Goal: Information Seeking & Learning: Learn about a topic

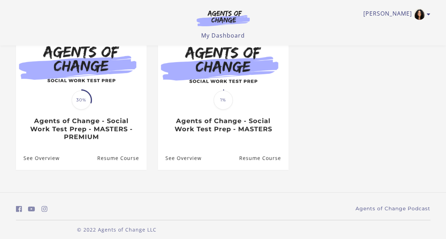
scroll to position [79, 0]
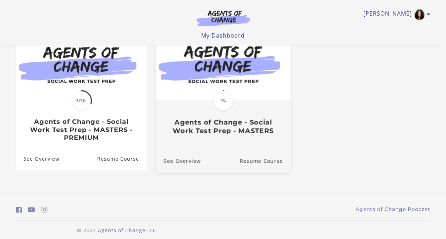
click at [216, 86] on img at bounding box center [223, 63] width 135 height 73
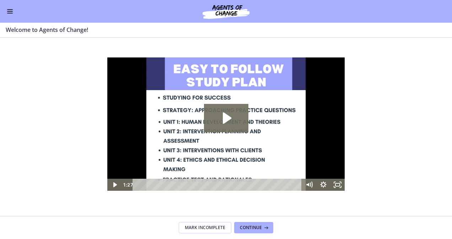
click at [3, 12] on div "Go to Dashboard" at bounding box center [226, 11] width 452 height 23
click at [9, 12] on button "Enable menu" at bounding box center [10, 11] width 9 height 9
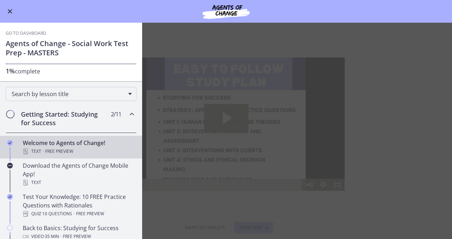
click at [75, 147] on div "Text · Free preview" at bounding box center [78, 151] width 111 height 9
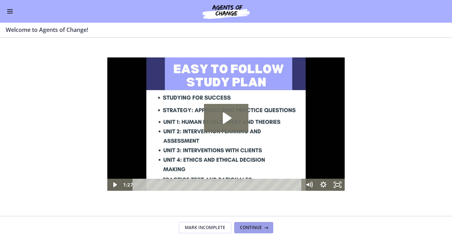
click at [260, 231] on button "Continue" at bounding box center [253, 227] width 39 height 11
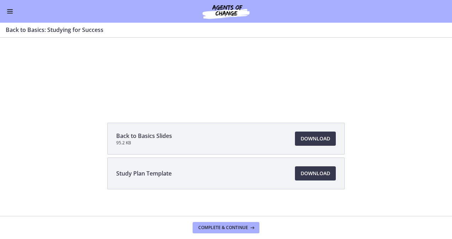
scroll to position [79, 0]
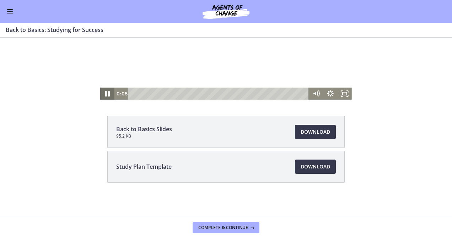
click at [108, 91] on icon "Pause" at bounding box center [107, 94] width 17 height 15
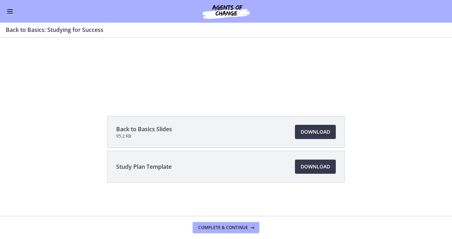
click at [13, 14] on button "Enable menu" at bounding box center [10, 11] width 9 height 9
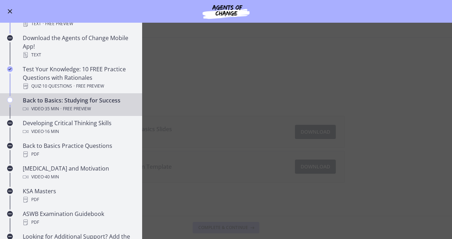
scroll to position [141, 0]
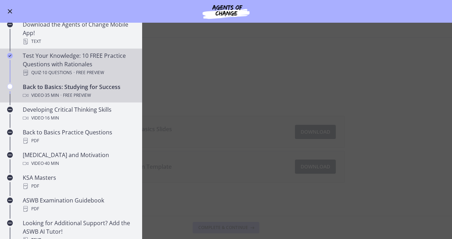
click at [90, 64] on div "Test Your Knowledge: 10 FREE Practice Questions with Rationales Quiz · 10 Quest…" at bounding box center [78, 65] width 111 height 26
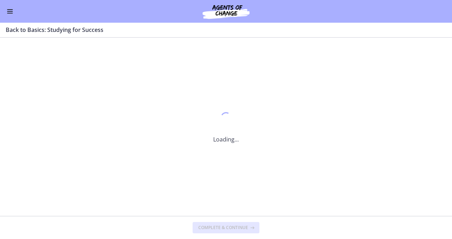
scroll to position [0, 0]
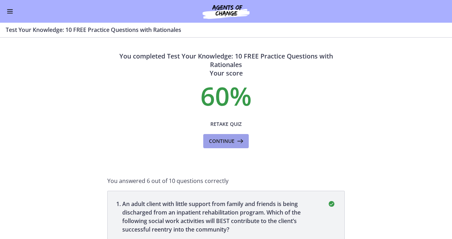
click at [218, 144] on span "Continue" at bounding box center [222, 141] width 26 height 9
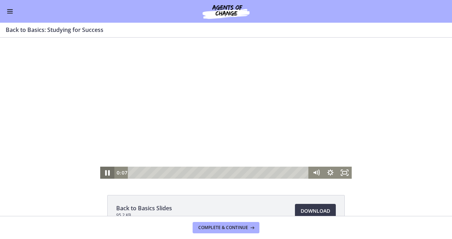
click at [105, 172] on icon "Pause" at bounding box center [107, 173] width 5 height 6
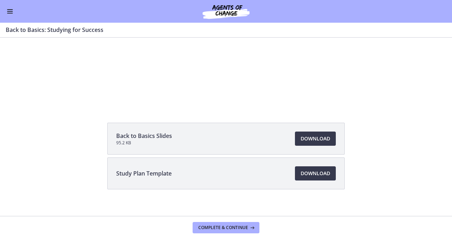
scroll to position [79, 0]
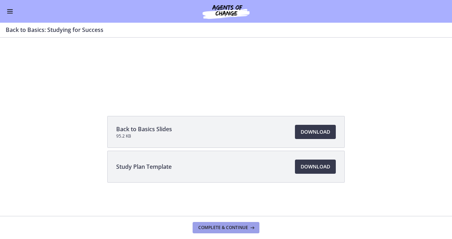
click at [224, 229] on span "Complete & continue" at bounding box center [223, 228] width 50 height 6
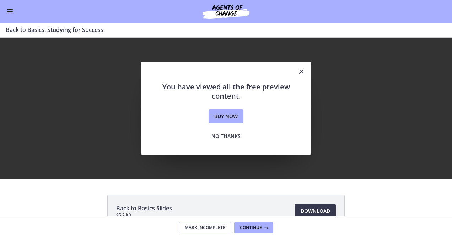
scroll to position [0, 0]
click at [223, 133] on span "No thanks" at bounding box center [225, 136] width 29 height 9
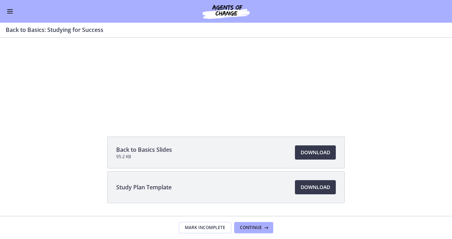
scroll to position [79, 0]
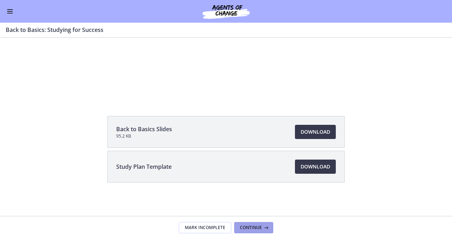
click at [249, 230] on span "Continue" at bounding box center [251, 228] width 22 height 6
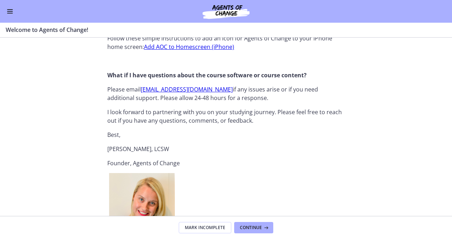
scroll to position [934, 0]
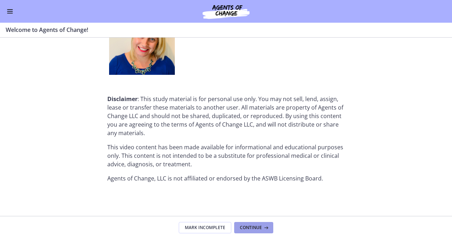
click at [254, 229] on span "Continue" at bounding box center [251, 228] width 22 height 6
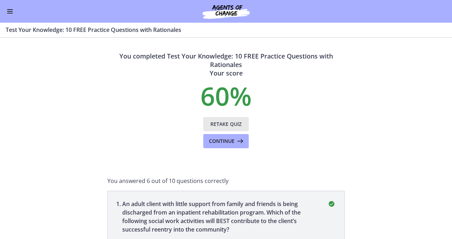
click at [215, 124] on span "Retake Quiz" at bounding box center [225, 124] width 31 height 9
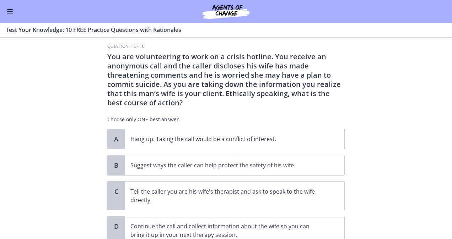
scroll to position [64, 0]
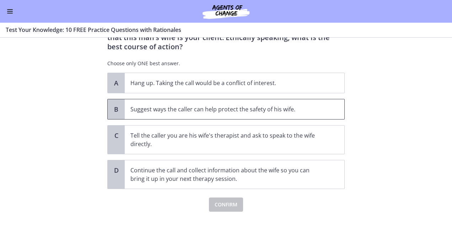
click at [194, 112] on p "Suggest ways the caller can help protect the safety of his wife." at bounding box center [227, 109] width 194 height 9
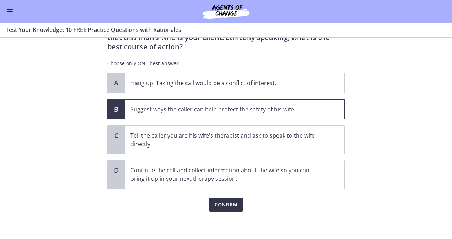
click at [225, 199] on button "Confirm" at bounding box center [226, 205] width 34 height 14
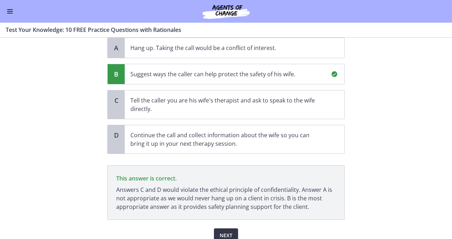
scroll to position [130, 0]
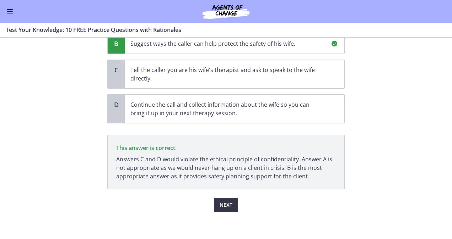
click at [228, 204] on span "Next" at bounding box center [226, 205] width 13 height 9
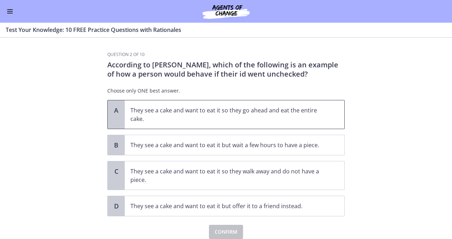
click at [208, 111] on p "They see a cake and want to eat it so they go ahead and eat the entire cake." at bounding box center [227, 114] width 194 height 17
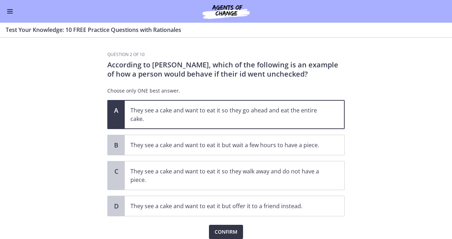
click at [223, 231] on span "Confirm" at bounding box center [226, 232] width 23 height 9
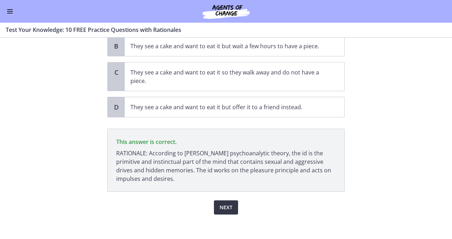
scroll to position [102, 0]
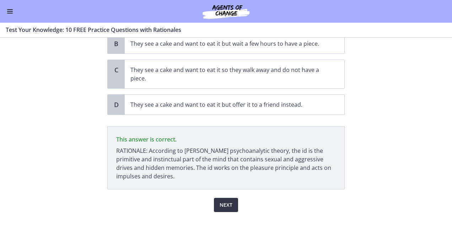
click at [222, 201] on span "Next" at bounding box center [226, 205] width 13 height 9
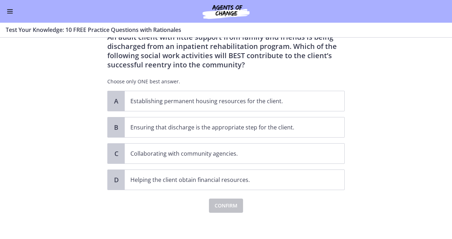
scroll to position [28, 0]
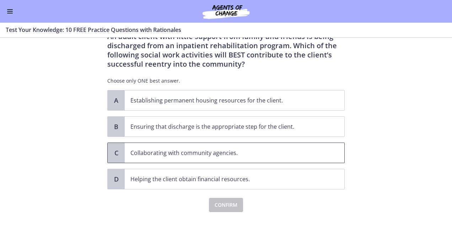
click at [308, 152] on p "Collaborating with community agencies." at bounding box center [227, 153] width 194 height 9
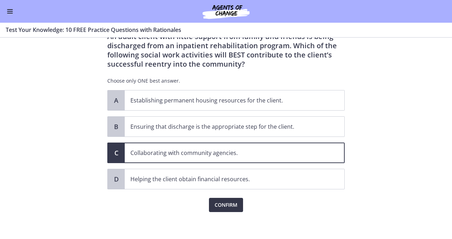
click at [226, 207] on span "Confirm" at bounding box center [226, 205] width 23 height 9
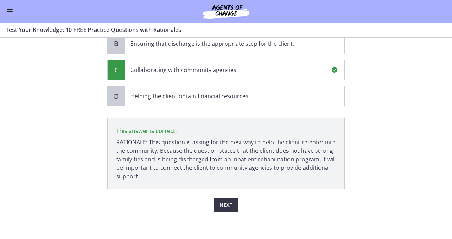
scroll to position [112, 0]
click at [229, 209] on button "Next" at bounding box center [226, 205] width 24 height 14
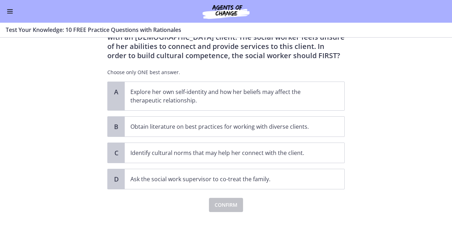
scroll to position [65, 0]
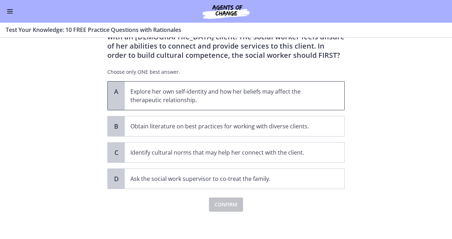
click at [272, 101] on p "Explore her own self-identity and how her beliefs may affect the therapeutic re…" at bounding box center [227, 95] width 194 height 17
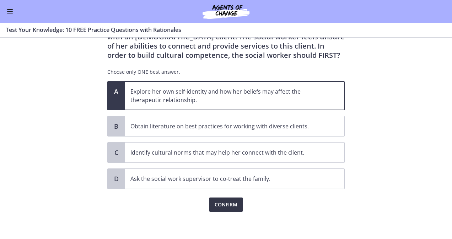
click at [231, 208] on button "Confirm" at bounding box center [226, 205] width 34 height 14
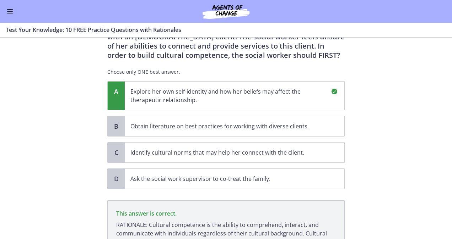
scroll to position [148, 0]
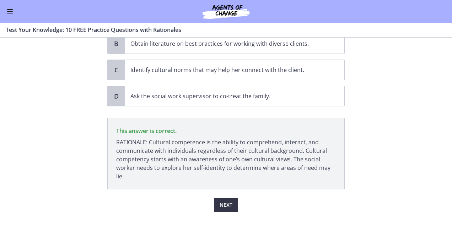
click at [224, 209] on button "Next" at bounding box center [226, 205] width 24 height 14
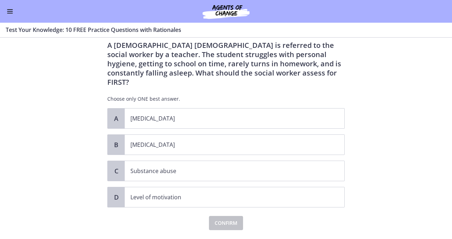
scroll to position [19, 0]
click at [260, 141] on span "[MEDICAL_DATA]" at bounding box center [235, 145] width 220 height 20
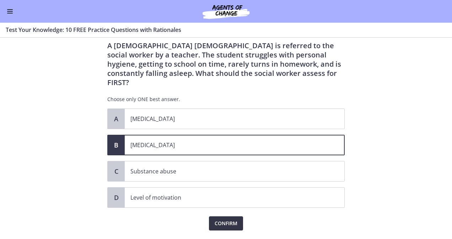
click at [227, 220] on span "Confirm" at bounding box center [226, 224] width 23 height 9
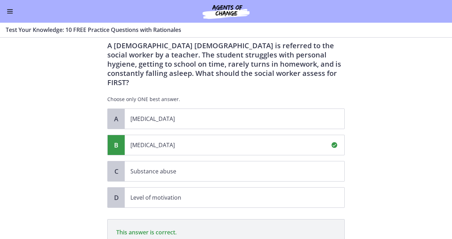
scroll to position [112, 0]
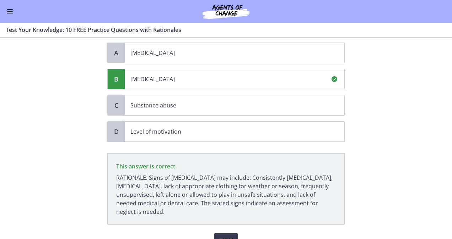
click at [400, 227] on section "Question 5 of 10 A [DEMOGRAPHIC_DATA] [DEMOGRAPHIC_DATA] is referred to the soc…" at bounding box center [226, 139] width 452 height 202
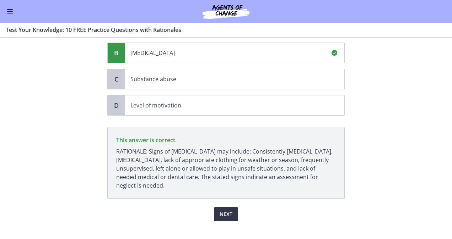
click at [227, 210] on span "Next" at bounding box center [226, 214] width 13 height 9
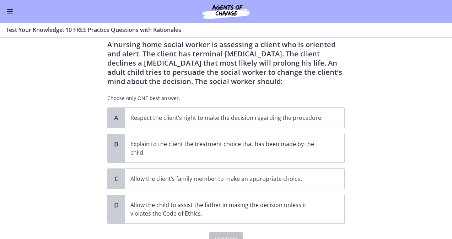
scroll to position [21, 0]
click at [203, 102] on div "A nursing home social worker is assessing a client who is oriented and alert. T…" at bounding box center [225, 73] width 237 height 67
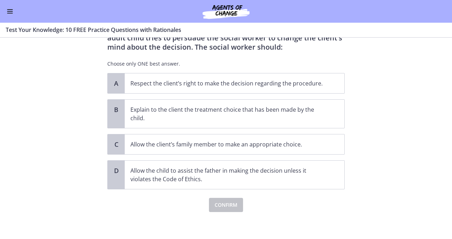
scroll to position [55, 0]
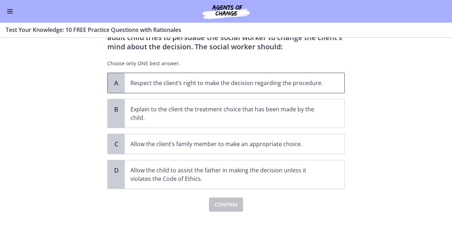
click at [323, 84] on span "Respect the client’s right to make the decision regarding the procedure." at bounding box center [235, 83] width 220 height 20
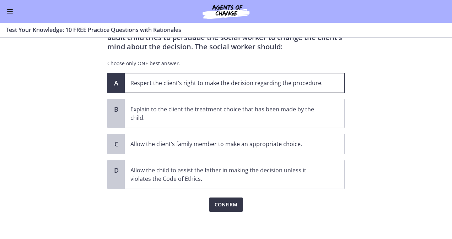
click at [231, 207] on span "Confirm" at bounding box center [226, 205] width 23 height 9
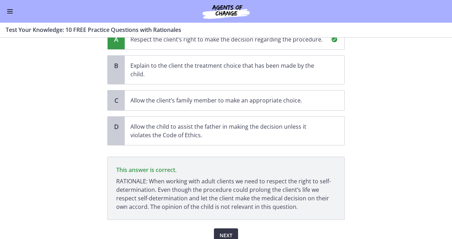
scroll to position [129, 0]
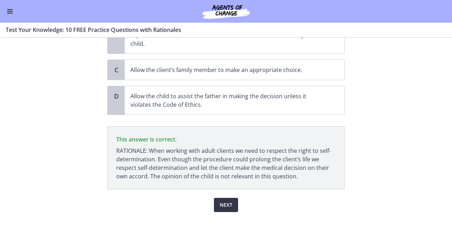
click at [231, 201] on button "Next" at bounding box center [226, 205] width 24 height 14
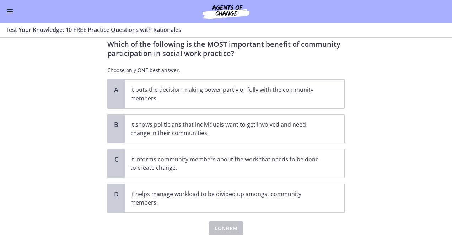
scroll to position [44, 0]
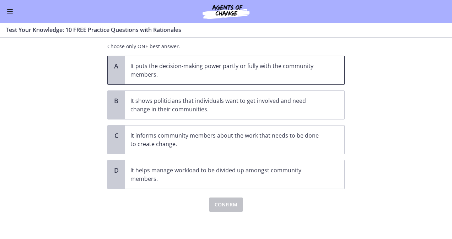
click at [259, 71] on p "It puts the decision-making power partly or fully with the community members." at bounding box center [227, 70] width 194 height 17
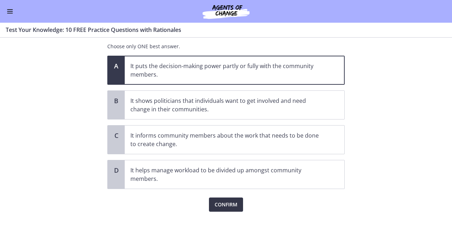
click at [231, 210] on button "Confirm" at bounding box center [226, 205] width 34 height 14
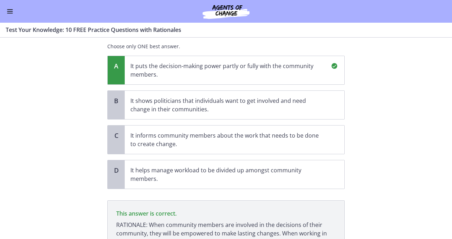
scroll to position [119, 0]
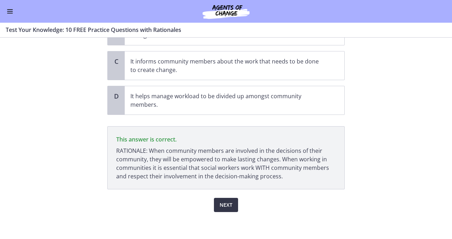
click at [226, 204] on span "Next" at bounding box center [226, 205] width 13 height 9
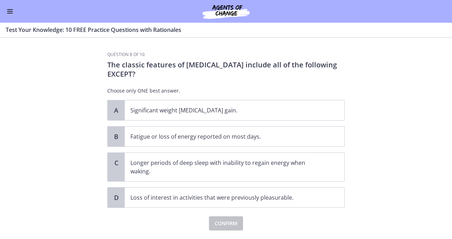
click at [210, 92] on p "Choose only ONE best answer." at bounding box center [225, 90] width 237 height 7
click at [278, 169] on p "Longer periods of deep sleep with inability to regain energy when waking." at bounding box center [227, 167] width 194 height 17
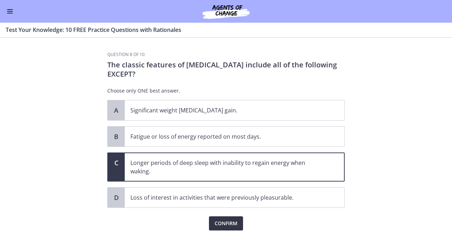
click at [239, 221] on button "Confirm" at bounding box center [226, 224] width 34 height 14
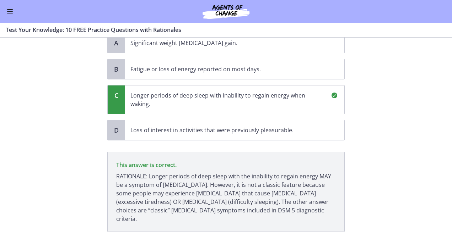
scroll to position [102, 0]
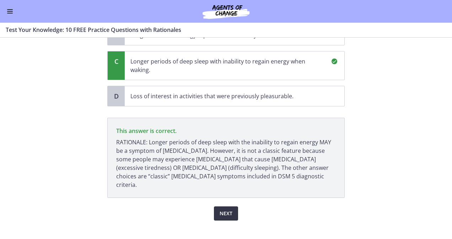
click at [233, 207] on button "Next" at bounding box center [226, 214] width 24 height 14
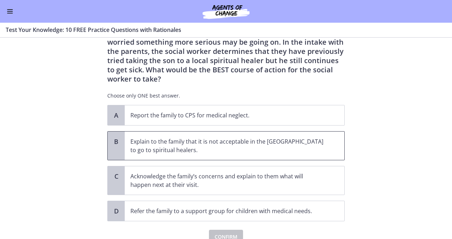
scroll to position [52, 0]
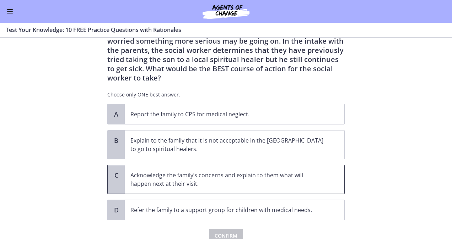
click at [139, 175] on p "Acknowledge the family’s concerns and explain to them what will happen next at …" at bounding box center [227, 179] width 194 height 17
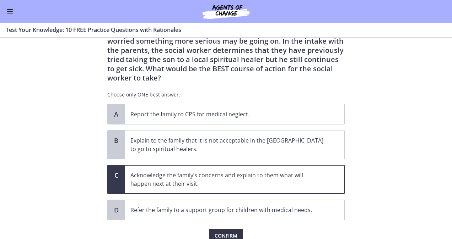
click at [221, 232] on span "Confirm" at bounding box center [226, 236] width 23 height 9
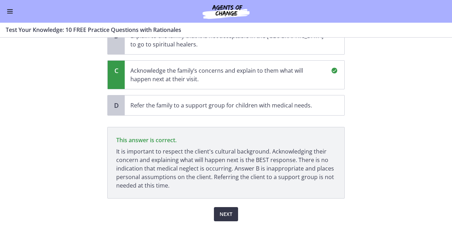
scroll to position [156, 0]
click at [220, 210] on span "Next" at bounding box center [226, 214] width 13 height 9
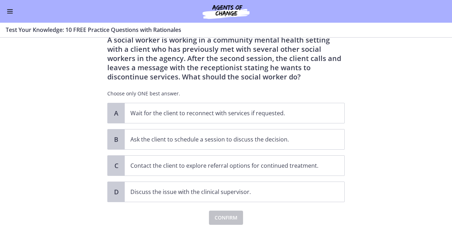
click at [42, 168] on section "Question 10 of 10 A social worker is working in a community mental health setti…" at bounding box center [226, 139] width 452 height 202
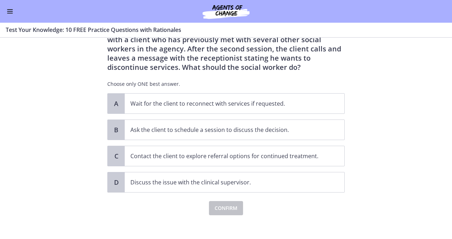
scroll to position [38, 0]
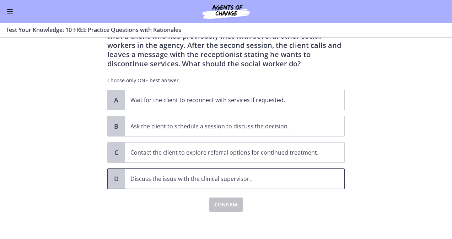
click at [125, 180] on span "Discuss the issue with the clinical supervisor." at bounding box center [235, 179] width 220 height 20
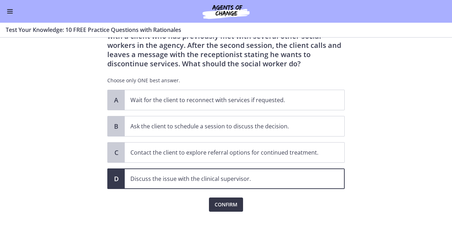
click at [230, 209] on button "Confirm" at bounding box center [226, 205] width 34 height 14
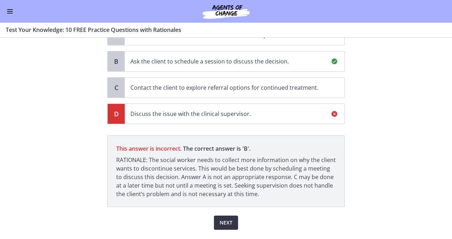
scroll to position [121, 0]
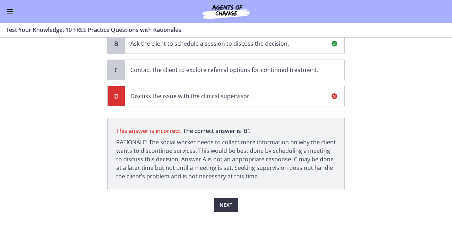
click at [217, 210] on button "Next" at bounding box center [226, 205] width 24 height 14
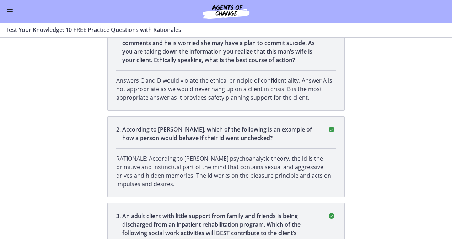
scroll to position [0, 0]
